Goal: Find specific page/section: Find specific page/section

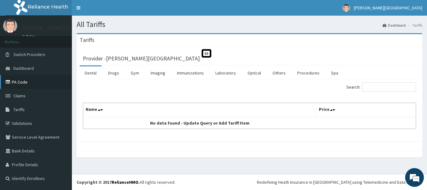
click at [29, 81] on link "PA Code" at bounding box center [36, 82] width 72 height 14
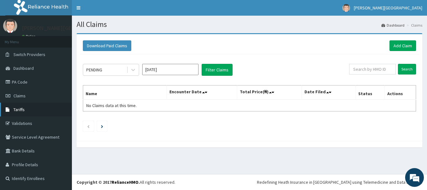
click at [22, 108] on span "Tariffs" at bounding box center [18, 110] width 11 height 6
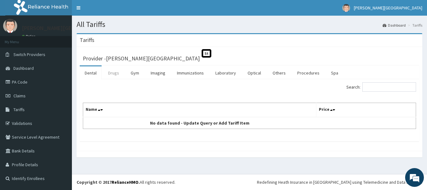
click at [115, 74] on link "Drugs" at bounding box center [113, 72] width 21 height 13
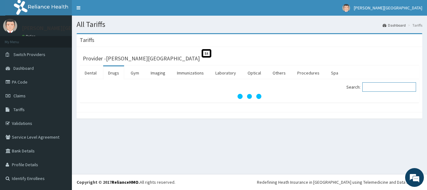
click at [384, 90] on input "Search:" at bounding box center [389, 86] width 54 height 9
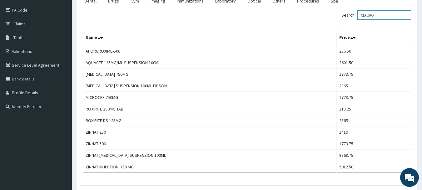
scroll to position [76, 0]
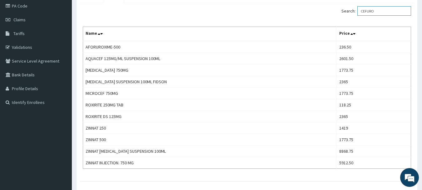
click at [385, 9] on input "CEFURO" at bounding box center [384, 10] width 54 height 9
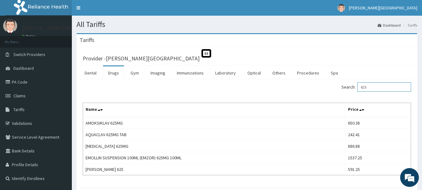
click at [368, 89] on input "625" at bounding box center [384, 86] width 54 height 9
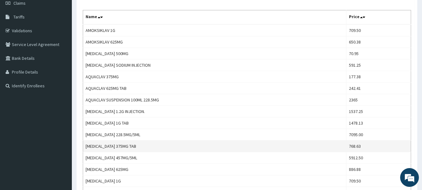
scroll to position [94, 0]
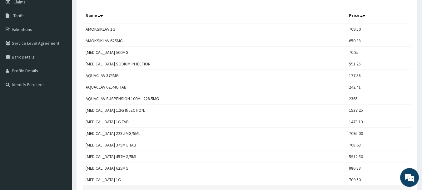
type input "AMOX"
